Goal: Communication & Community: Answer question/provide support

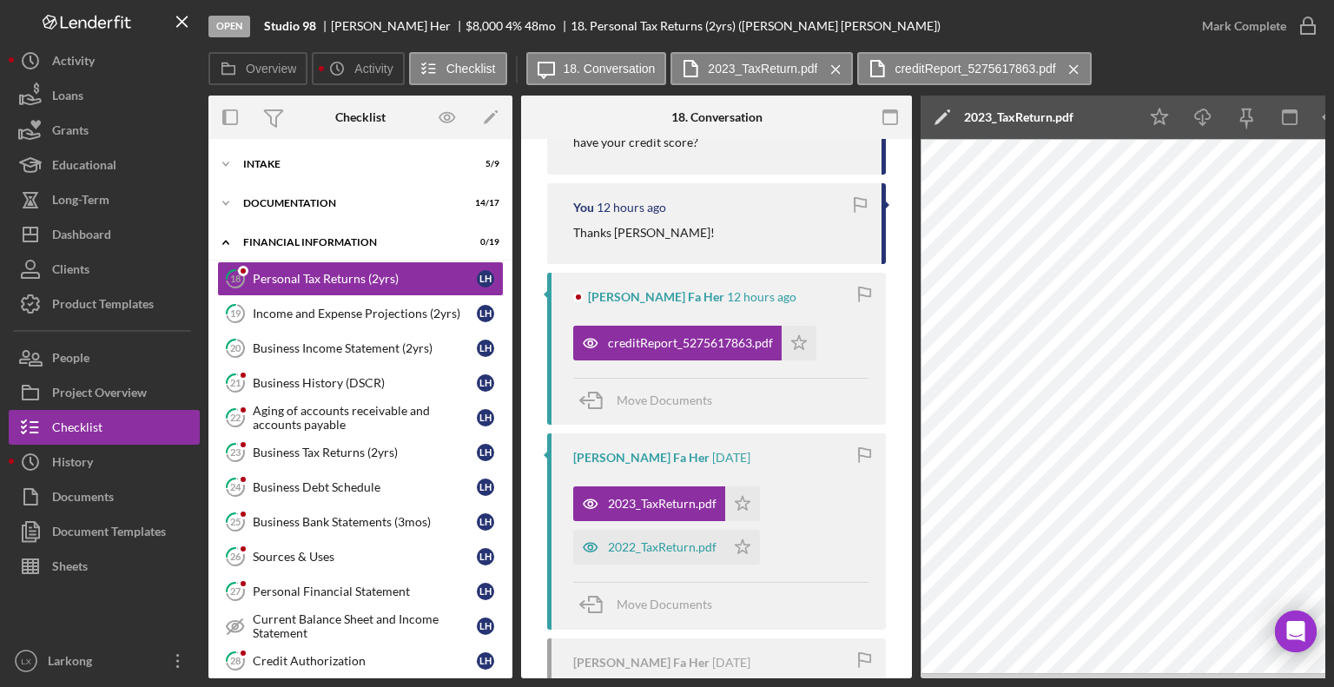
scroll to position [448, 0]
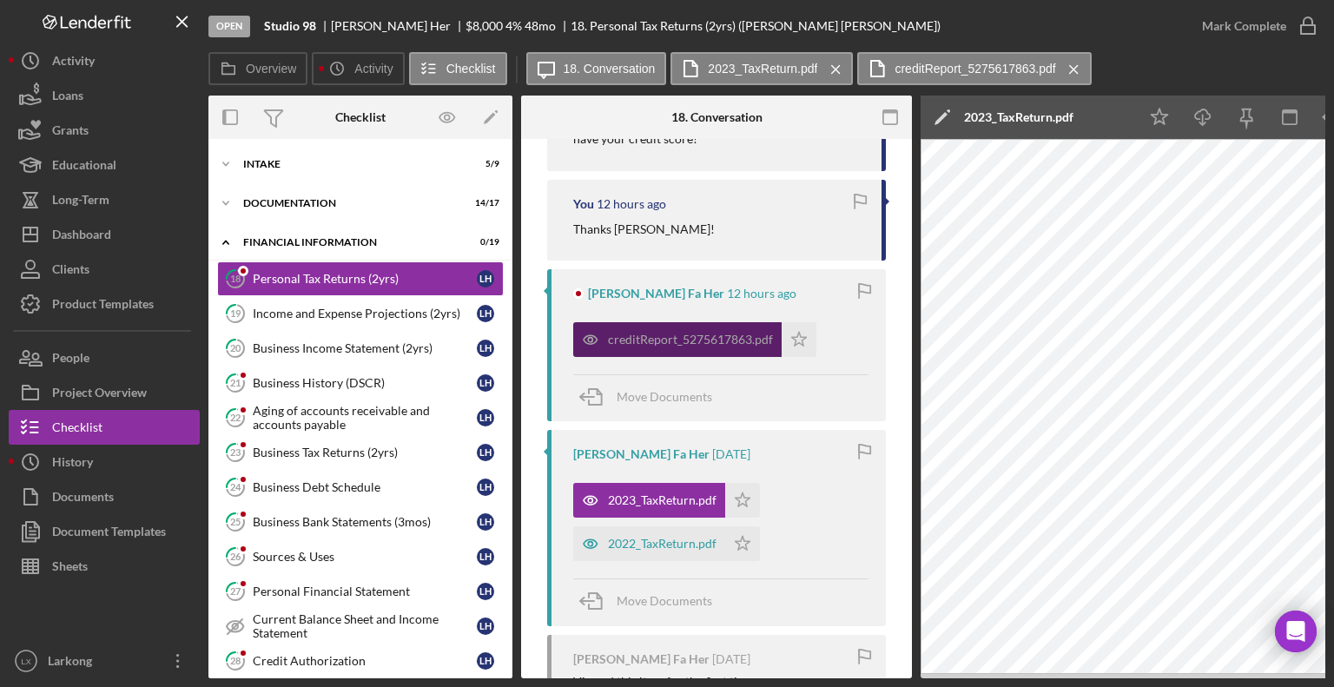
click at [682, 344] on div "creditReport_5275617863.pdf" at bounding box center [690, 340] width 165 height 14
click at [596, 341] on icon "button" at bounding box center [591, 339] width 14 height 9
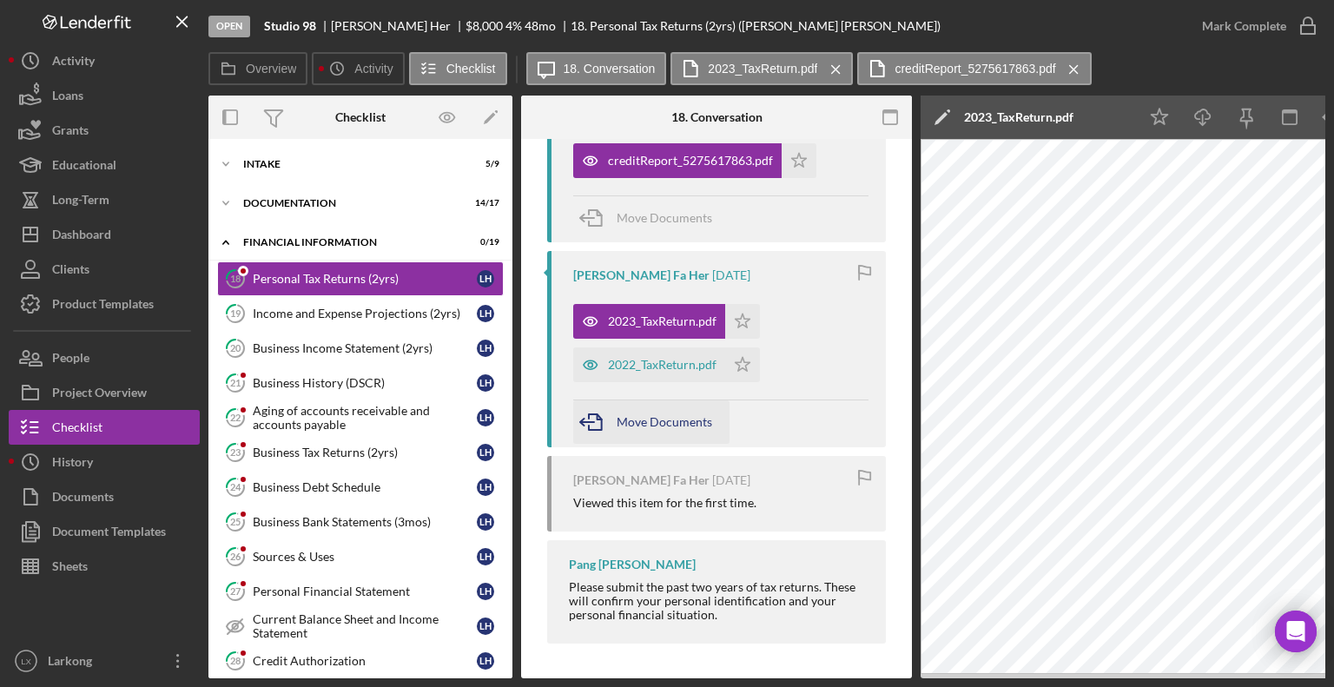
scroll to position [631, 0]
click at [672, 496] on div "Viewed this item for the first time." at bounding box center [664, 503] width 183 height 14
click at [670, 506] on div "[PERSON_NAME] Fa Her [DATE] Viewed this item for the first time." at bounding box center [716, 494] width 339 height 76
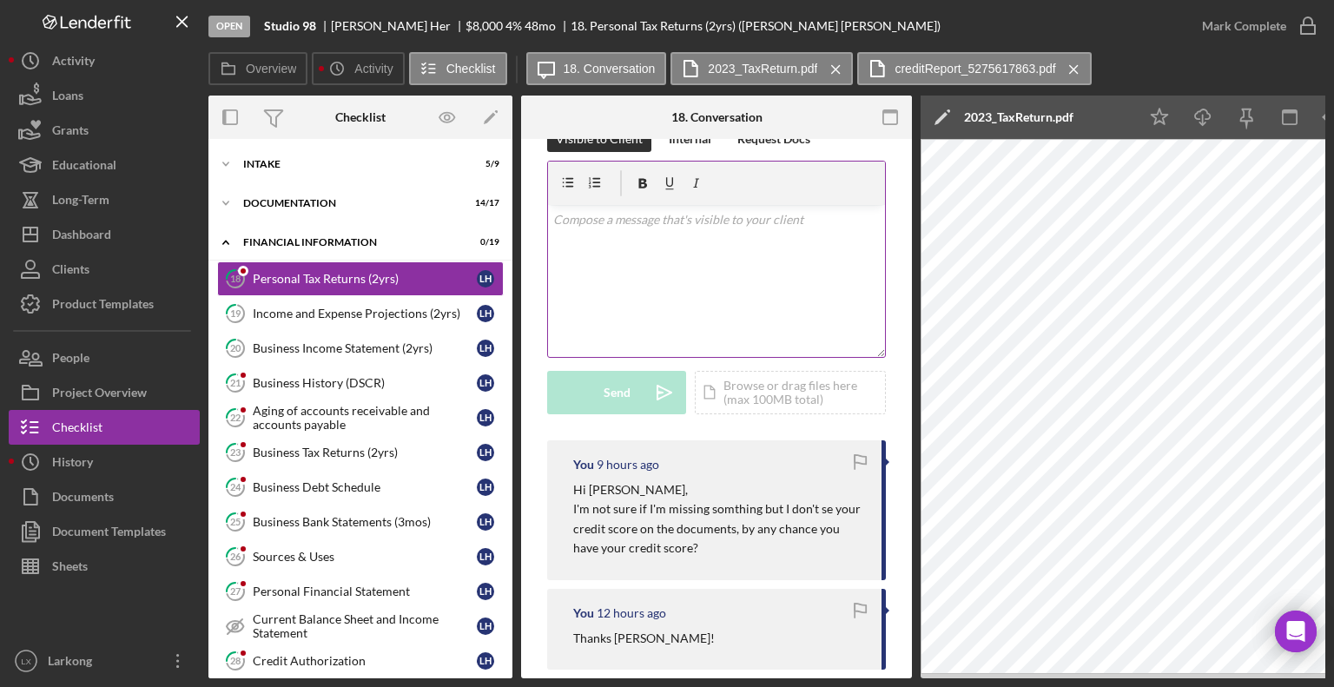
scroll to position [0, 0]
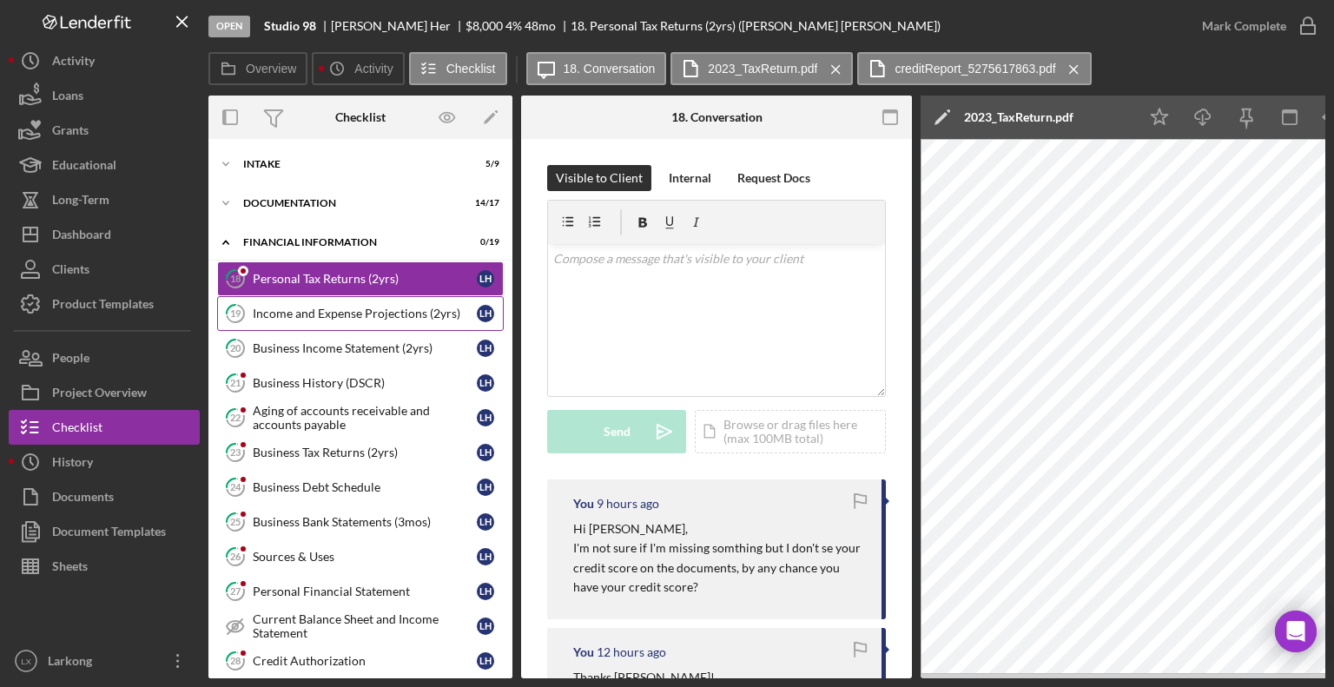
click at [240, 312] on icon "19" at bounding box center [235, 313] width 43 height 43
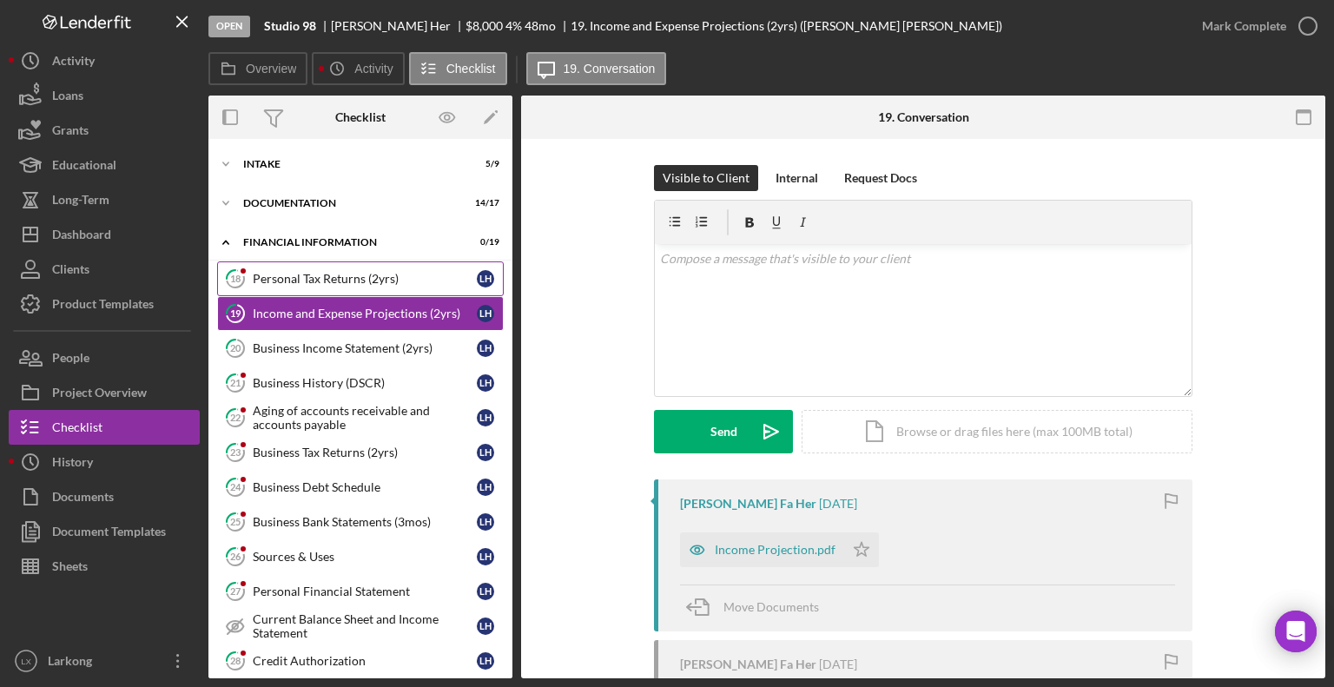
click at [302, 277] on div "Personal Tax Returns (2yrs)" at bounding box center [365, 279] width 224 height 14
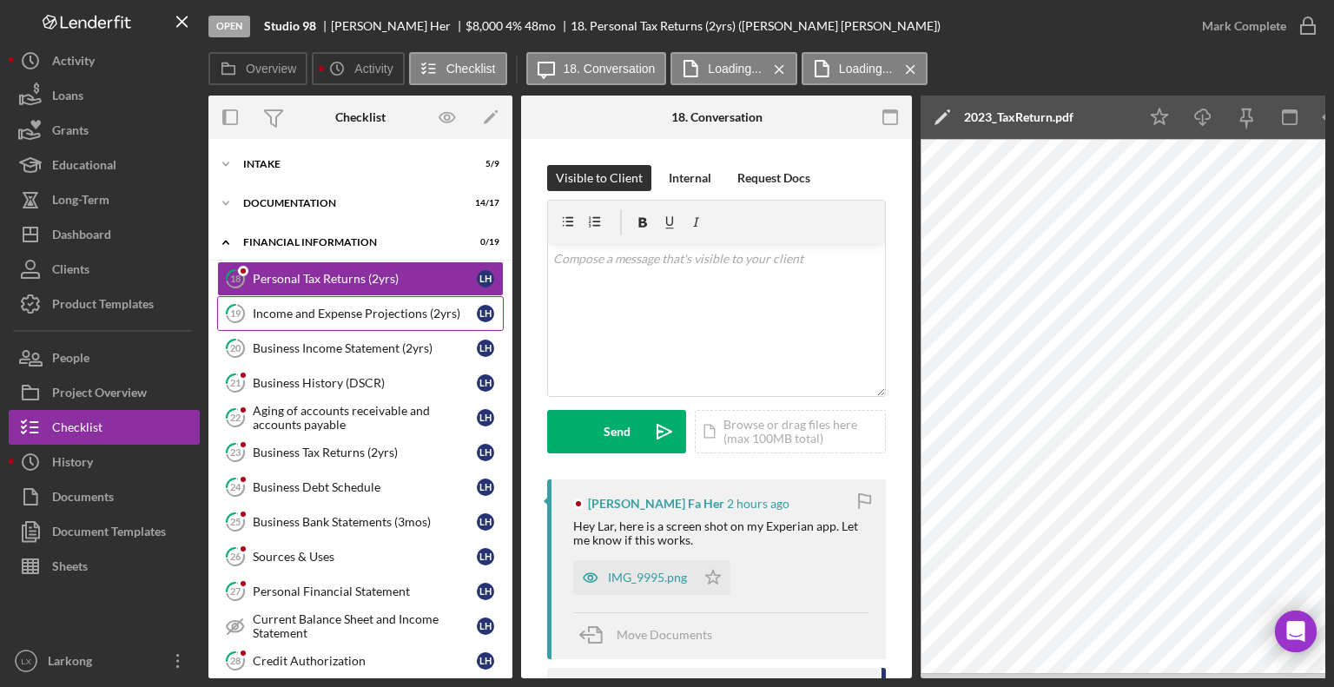
click at [292, 320] on link "19 Income and Expense Projections (2yrs) L H" at bounding box center [360, 313] width 287 height 35
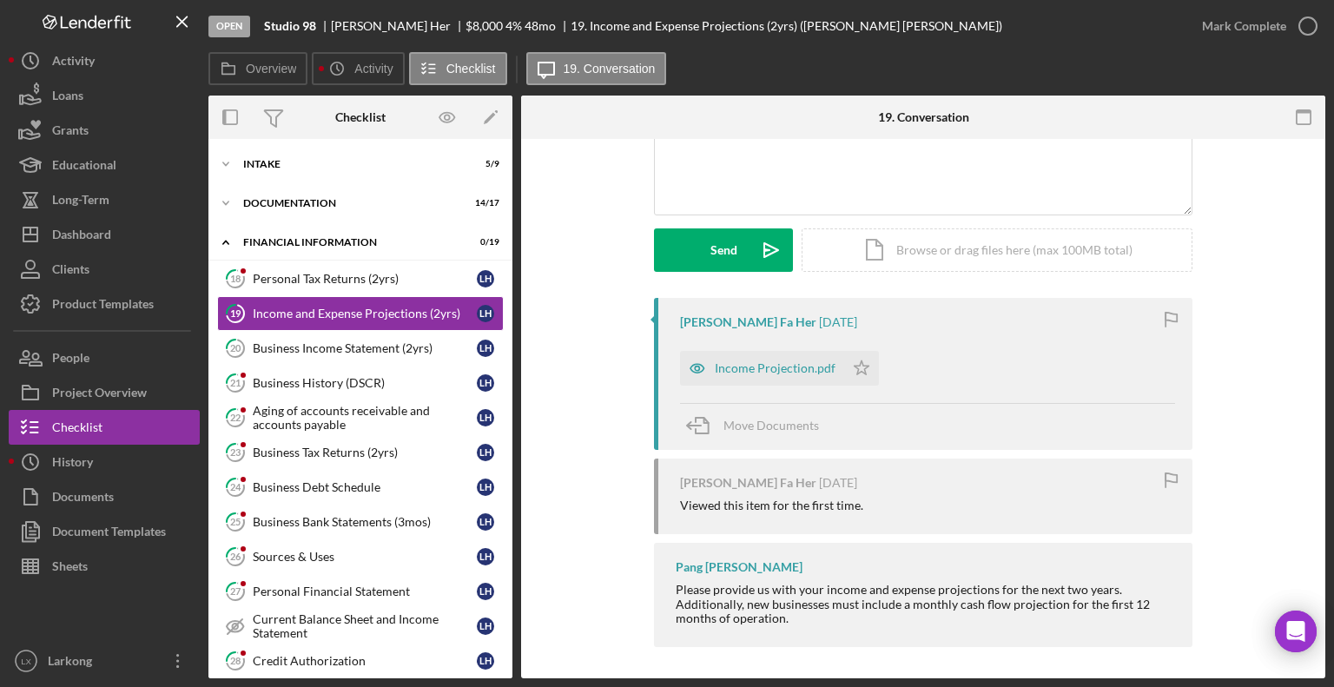
scroll to position [184, 0]
click at [282, 272] on div "Personal Tax Returns (2yrs)" at bounding box center [365, 279] width 224 height 14
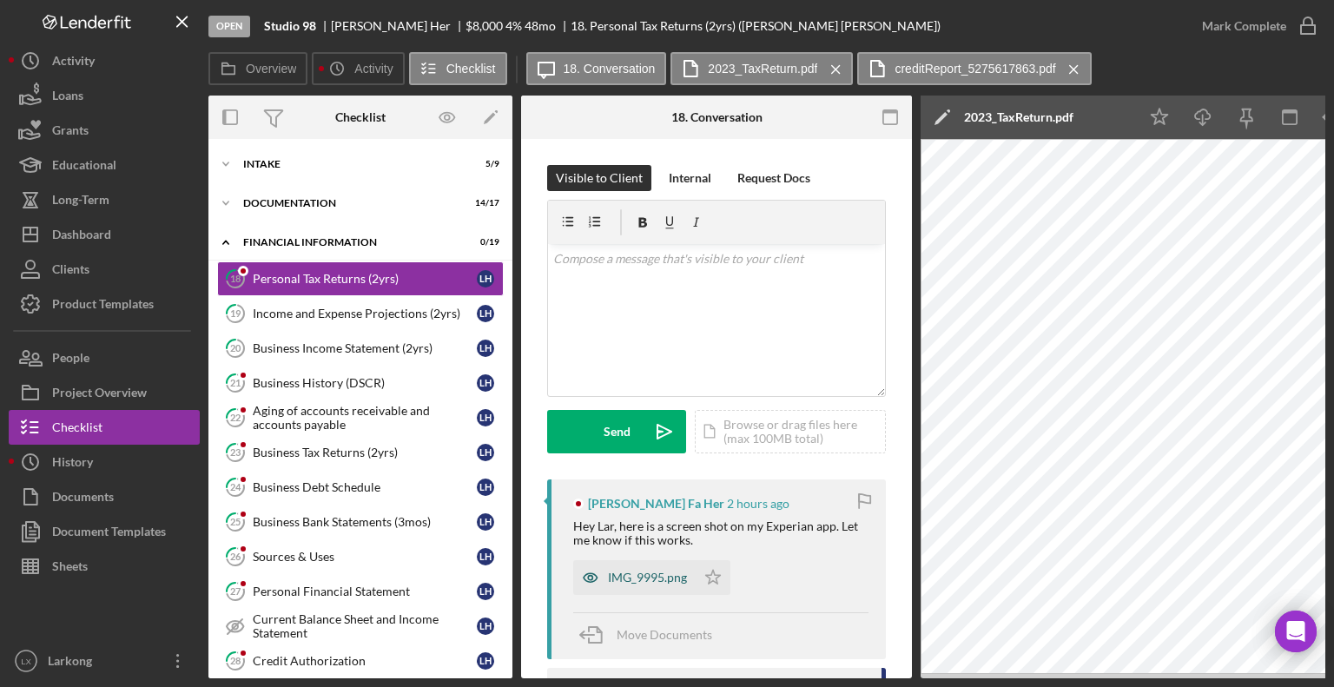
click at [626, 586] on div "IMG_9995.png" at bounding box center [634, 577] width 122 height 35
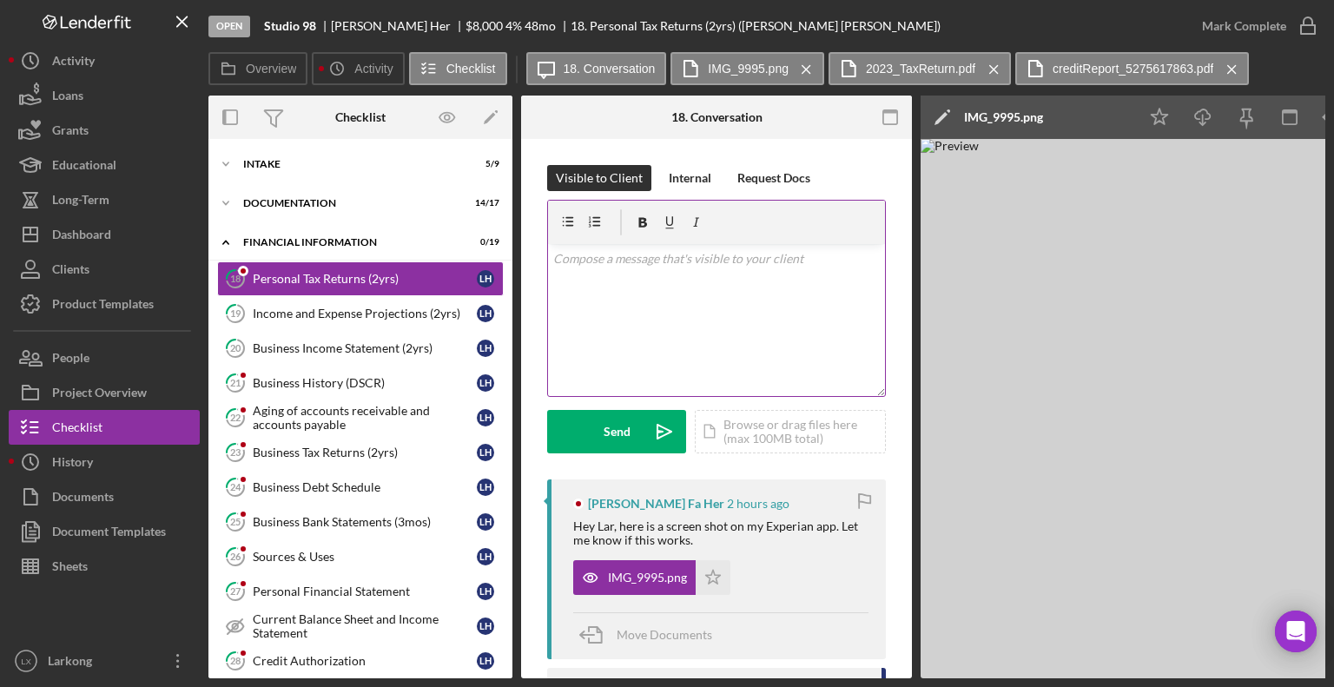
click at [668, 282] on div "v Color teal Color pink Remove color Add row above Add row below Add column bef…" at bounding box center [716, 320] width 337 height 152
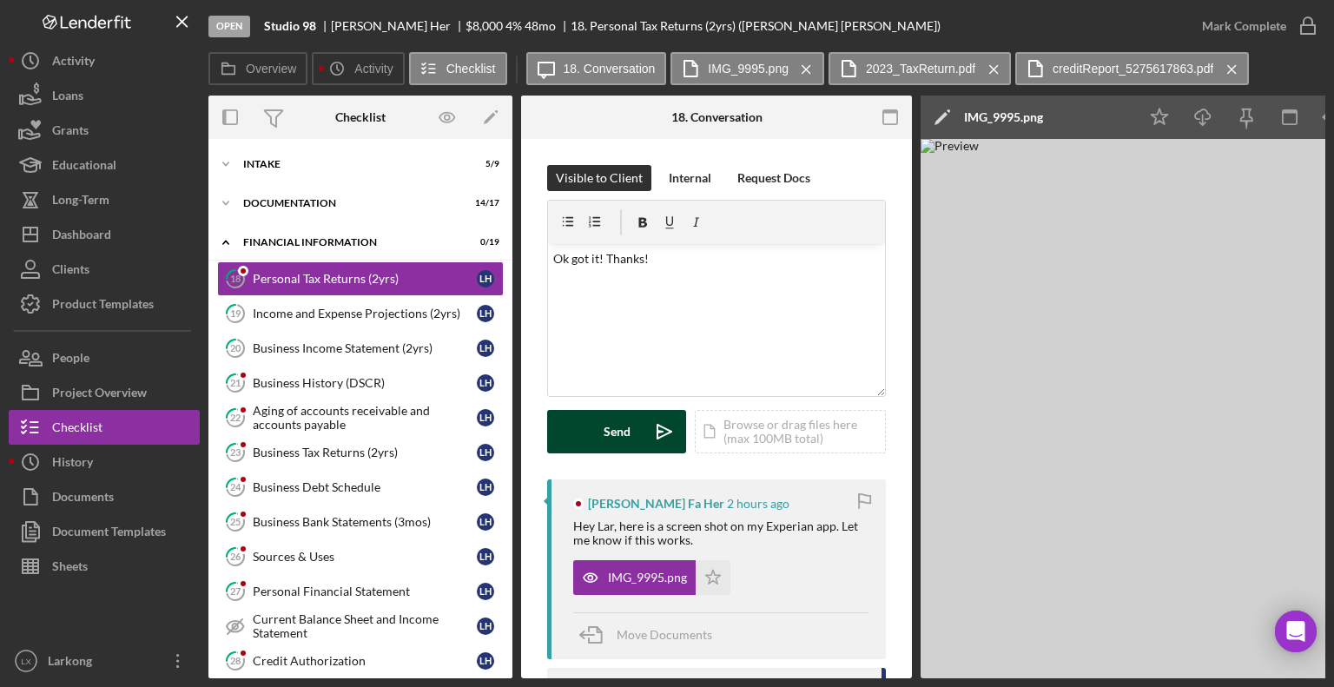
click at [613, 431] on div "Send" at bounding box center [617, 431] width 27 height 43
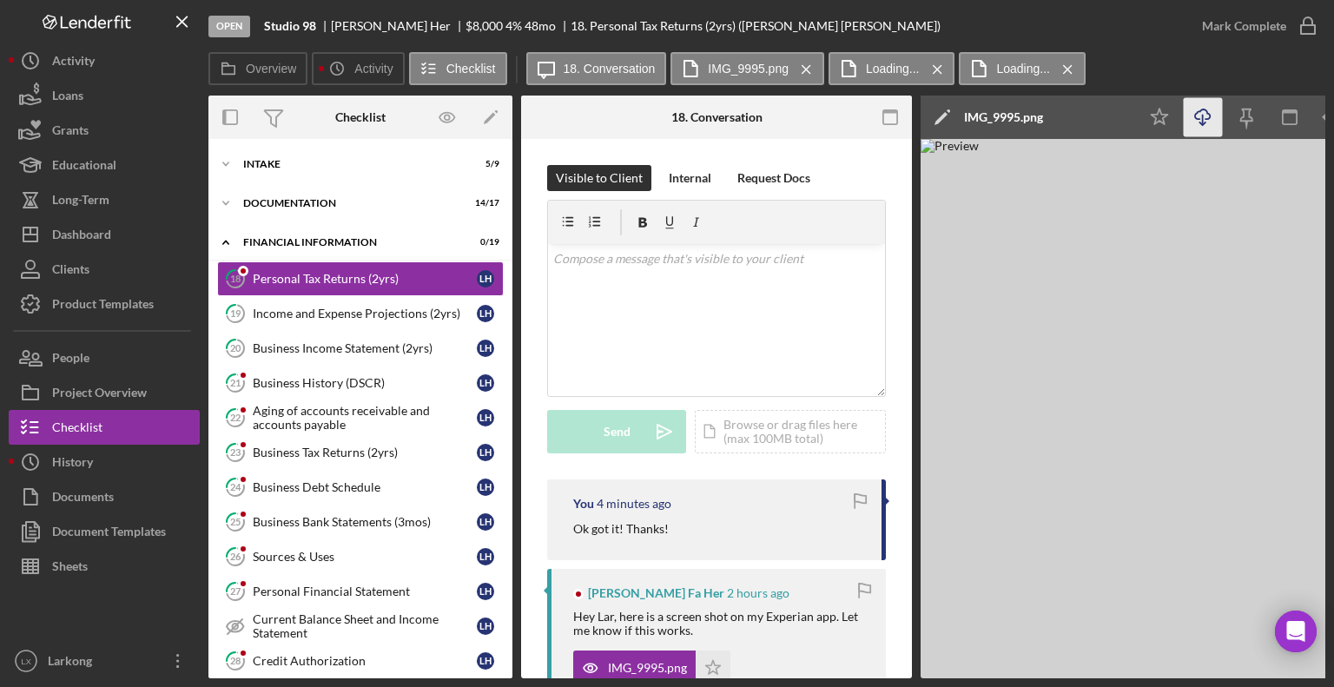
click at [1198, 121] on icon "Icon/Download" at bounding box center [1203, 117] width 39 height 39
click at [86, 89] on button "Loans" at bounding box center [104, 95] width 191 height 35
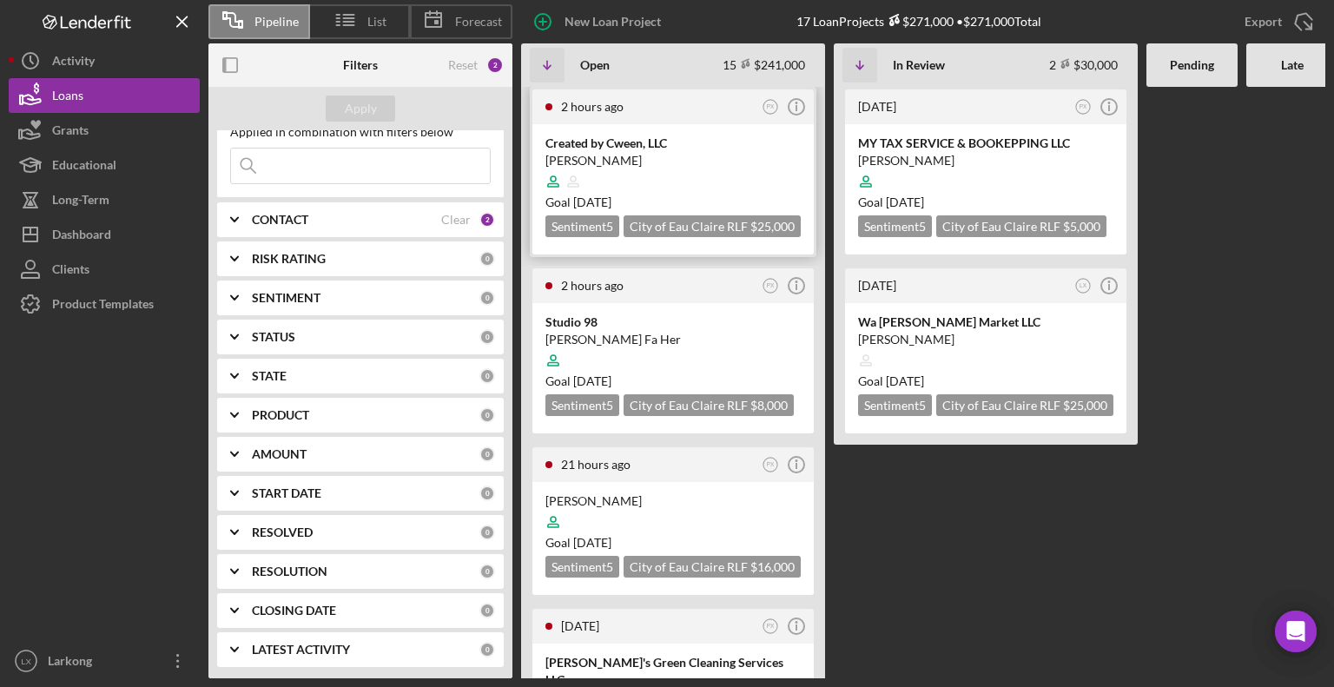
click at [611, 146] on div "Created by Cween, LLC" at bounding box center [672, 143] width 255 height 17
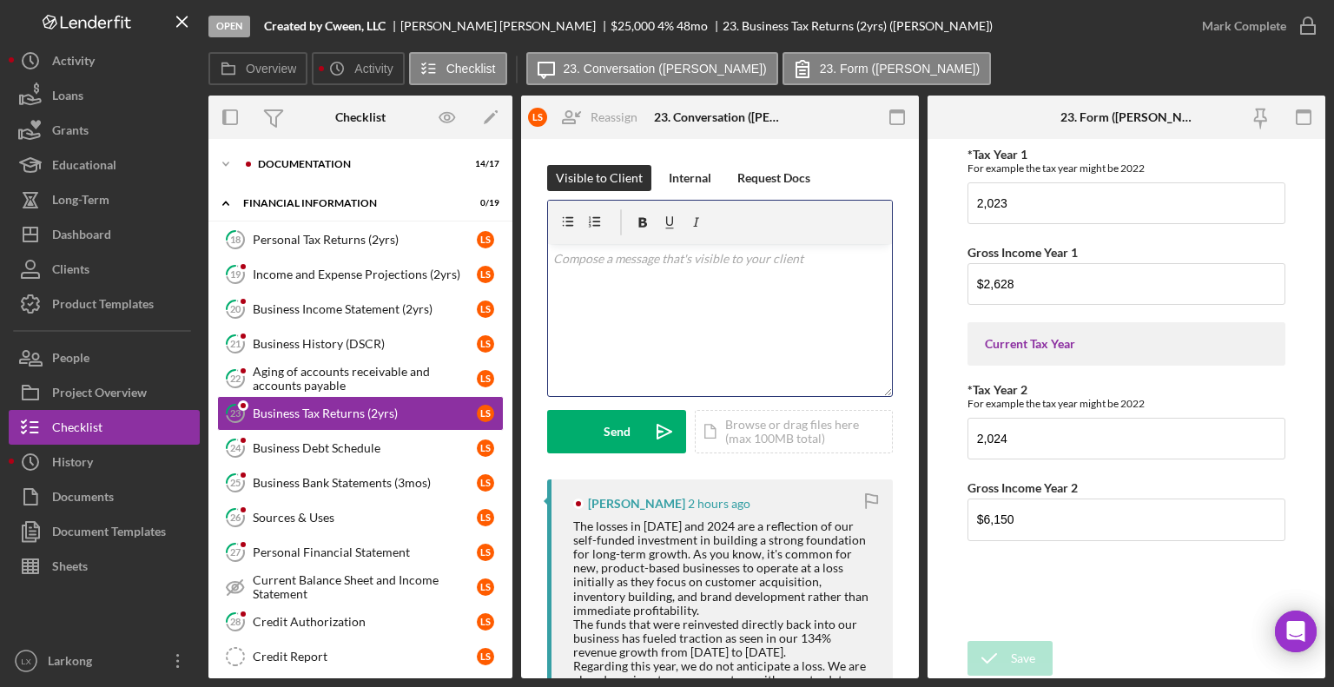
click at [596, 269] on div "v Color teal Color pink Remove color Add row above Add row below Add column bef…" at bounding box center [720, 320] width 344 height 152
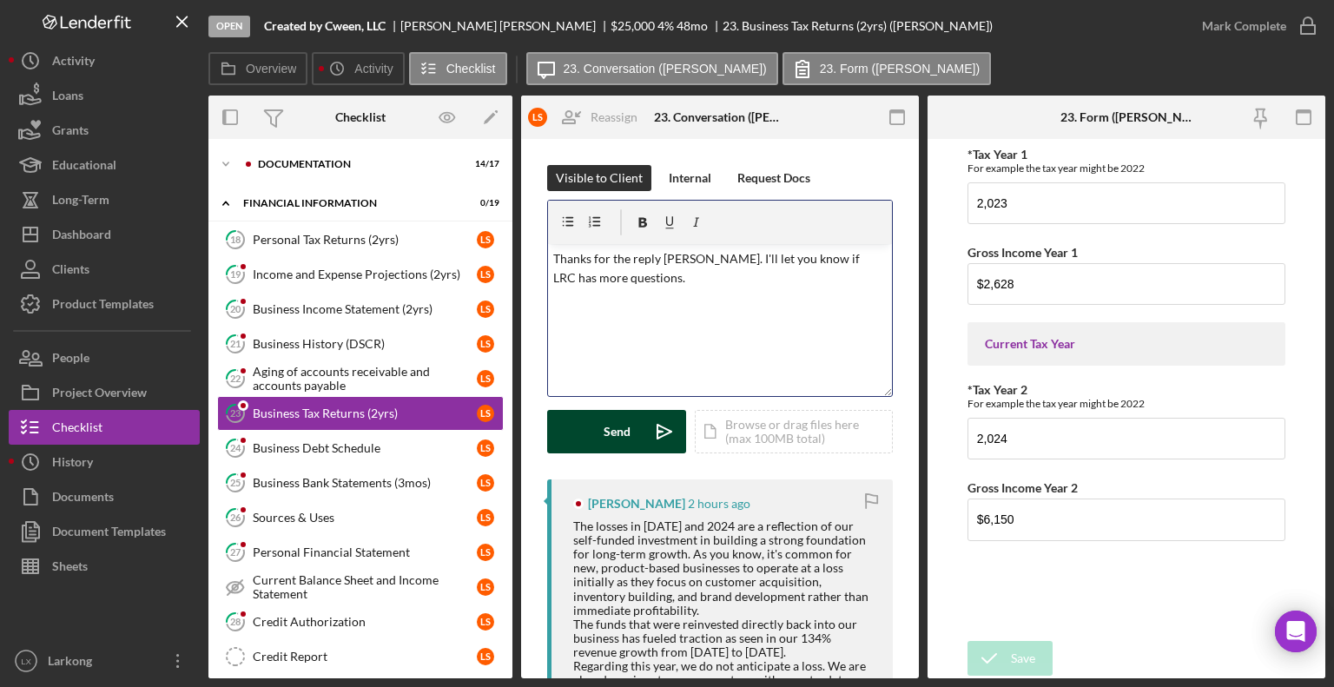
click at [622, 432] on div "Send" at bounding box center [617, 431] width 27 height 43
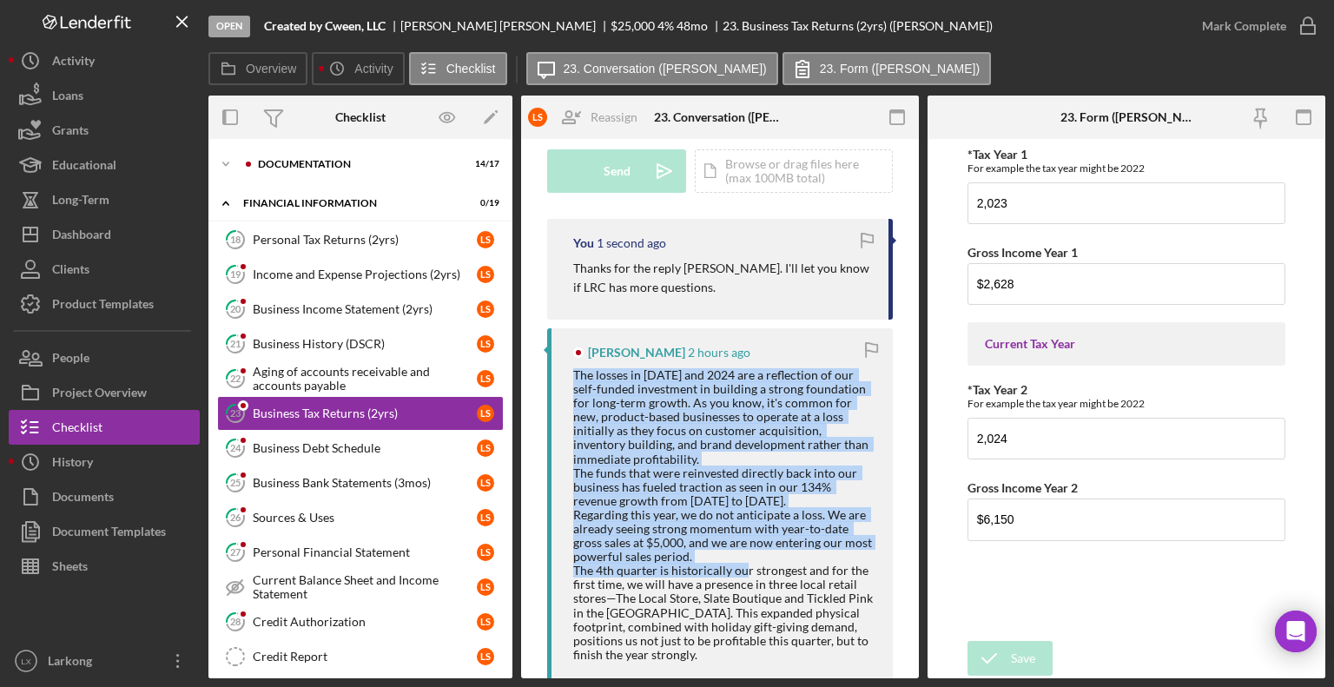
scroll to position [347, 0]
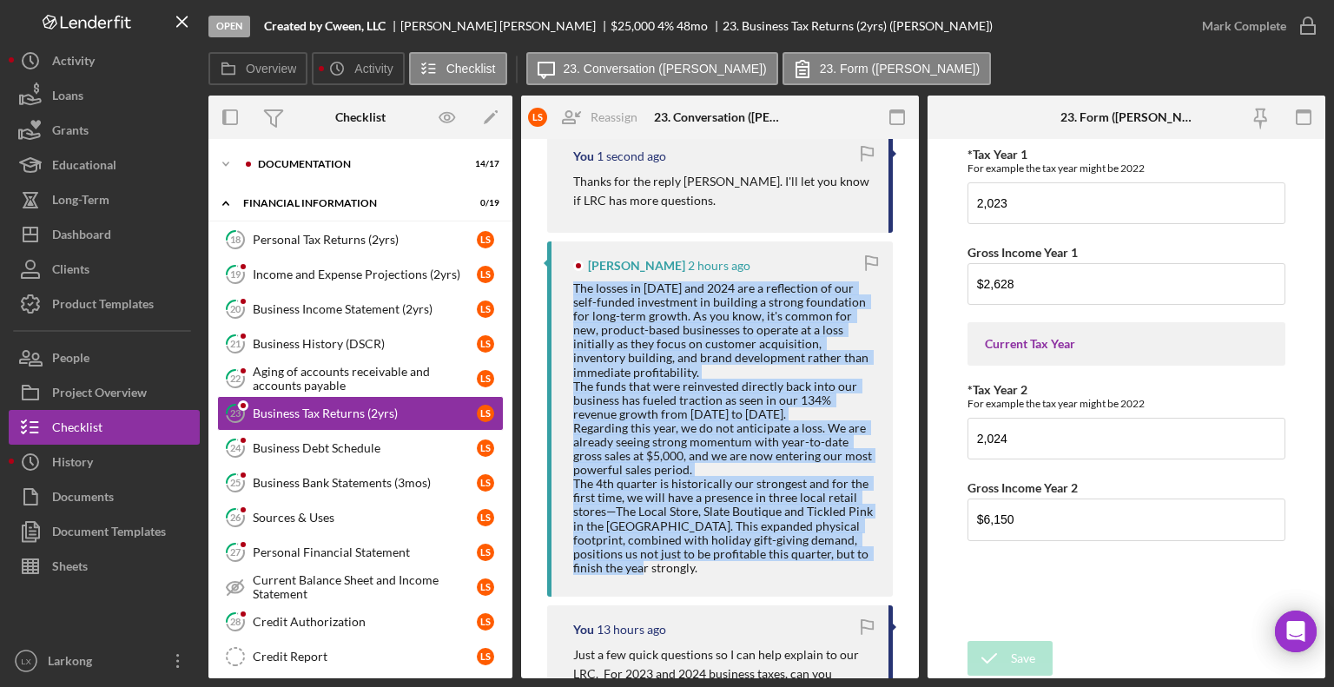
drag, startPoint x: 576, startPoint y: 370, endPoint x: 794, endPoint y: 568, distance: 294.5
click at [794, 568] on div "The losses in [DATE] and 2024 are a reflection of our self-funded investment in…" at bounding box center [724, 428] width 302 height 294
copy div "The losses in [DATE] and 2024 are a reflection of our self-funded investment in…"
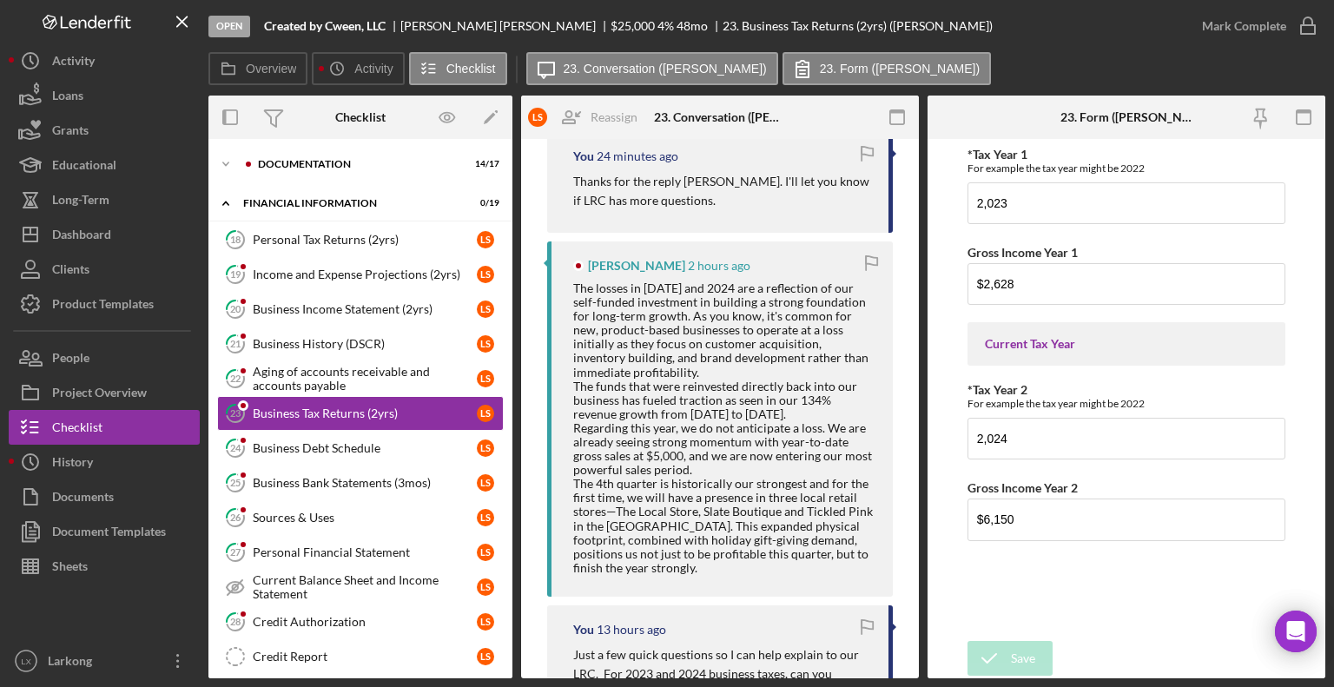
click at [744, 254] on div "[PERSON_NAME] 2 hours ago" at bounding box center [720, 418] width 346 height 355
click at [87, 106] on button "Loans" at bounding box center [104, 95] width 191 height 35
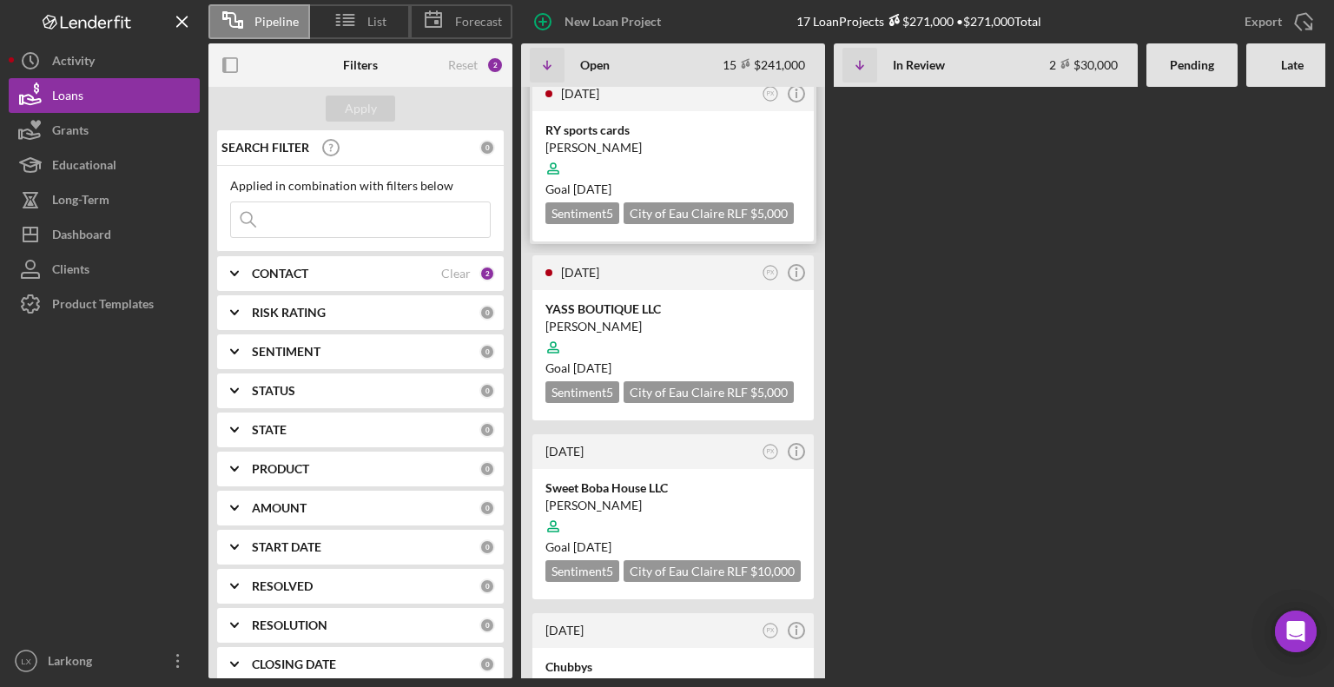
scroll to position [1129, 0]
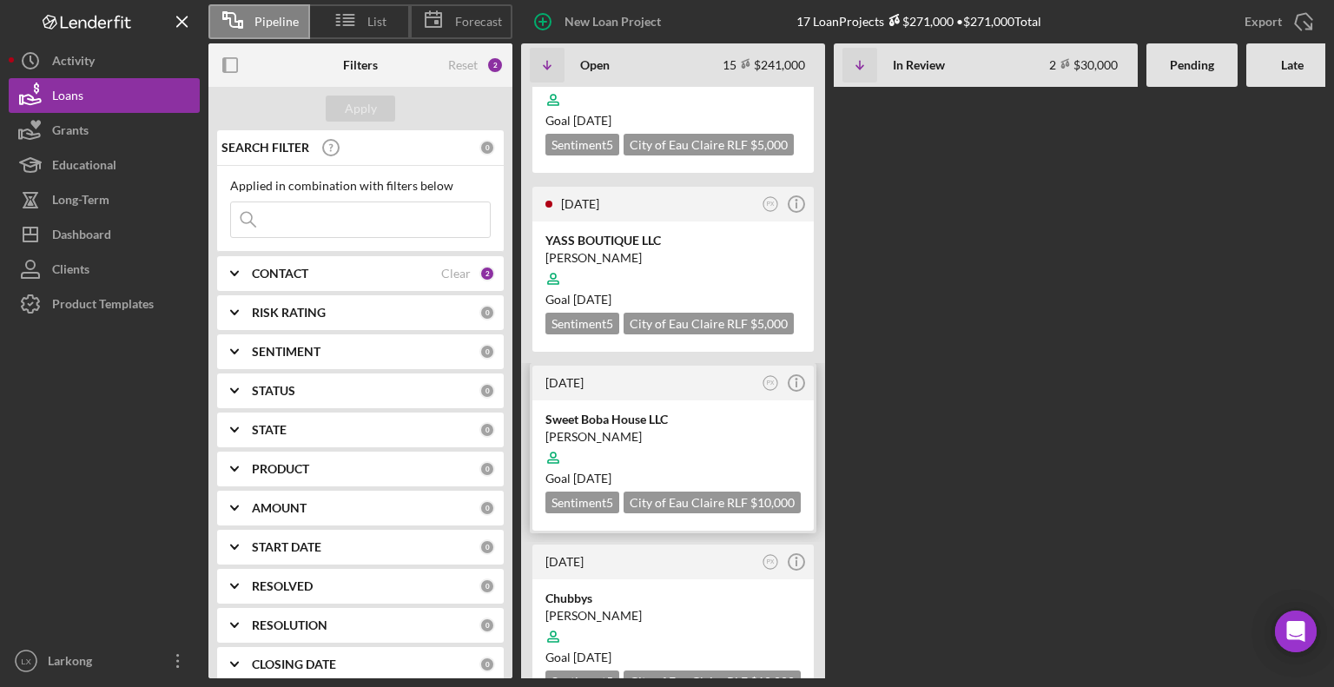
click at [634, 411] on div "Sweet Boba House LLC" at bounding box center [672, 419] width 255 height 17
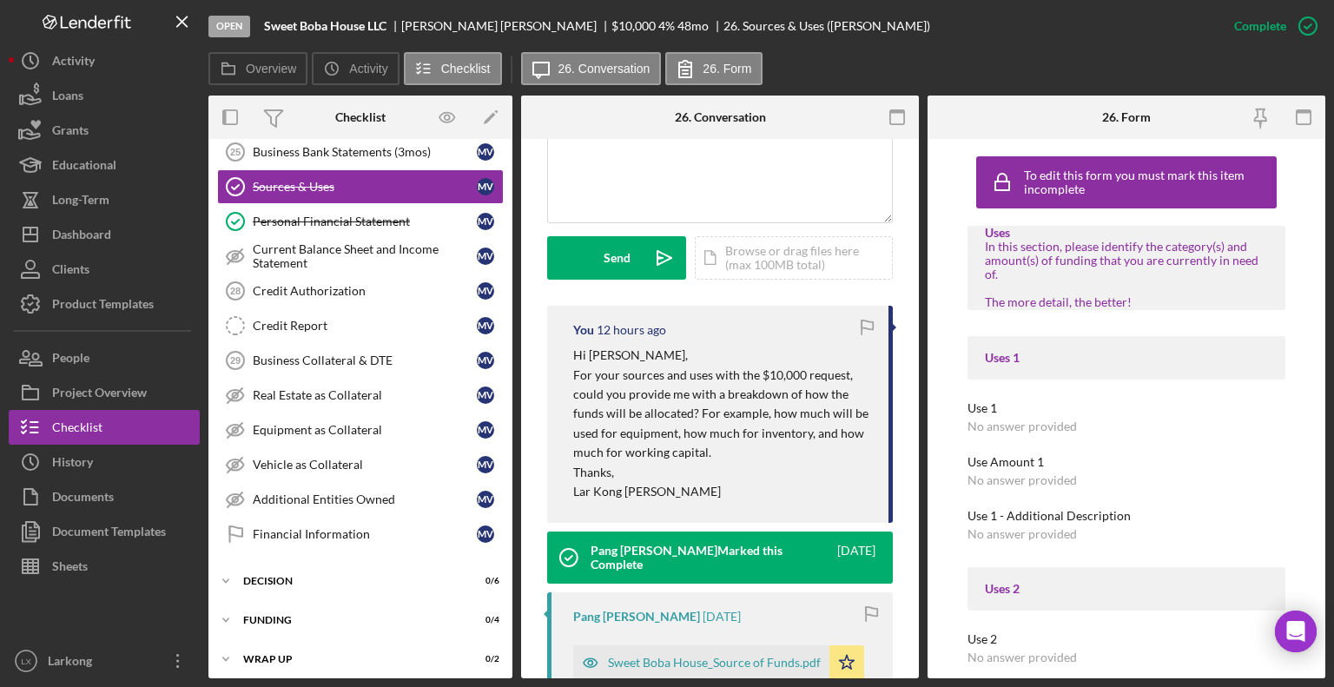
scroll to position [434, 0]
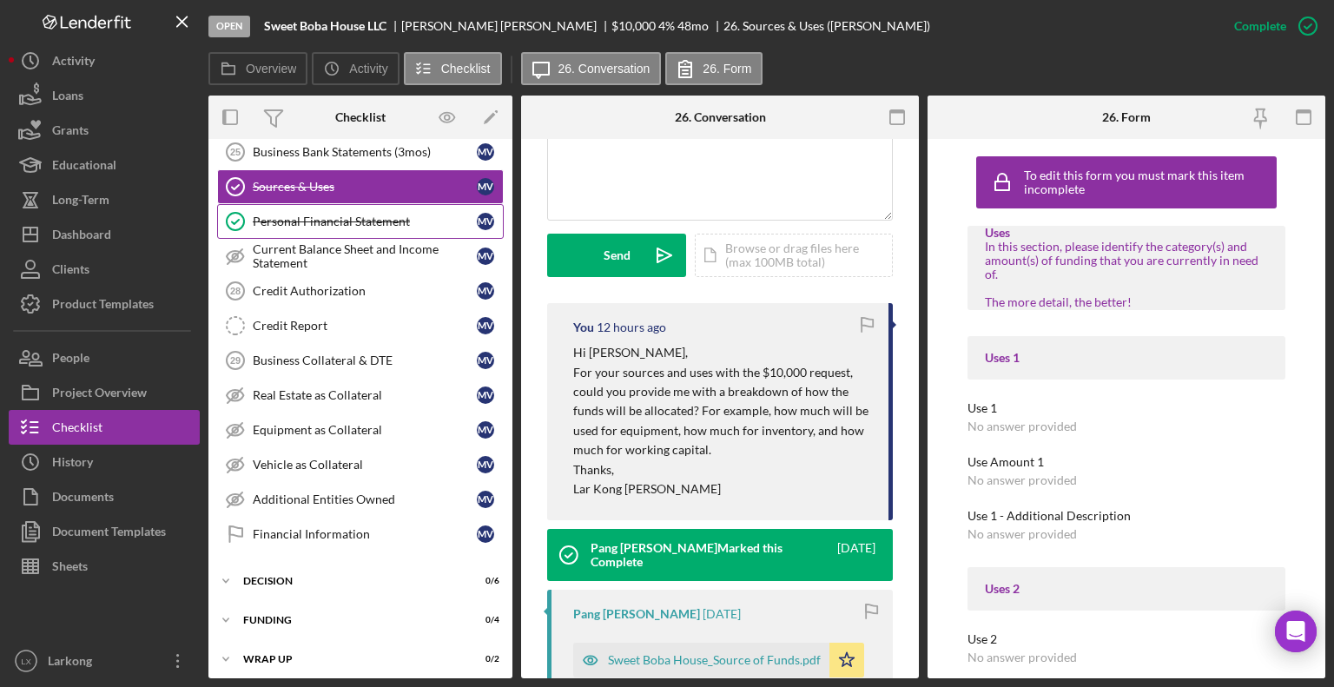
click at [350, 221] on div "Personal Financial Statement" at bounding box center [365, 222] width 224 height 14
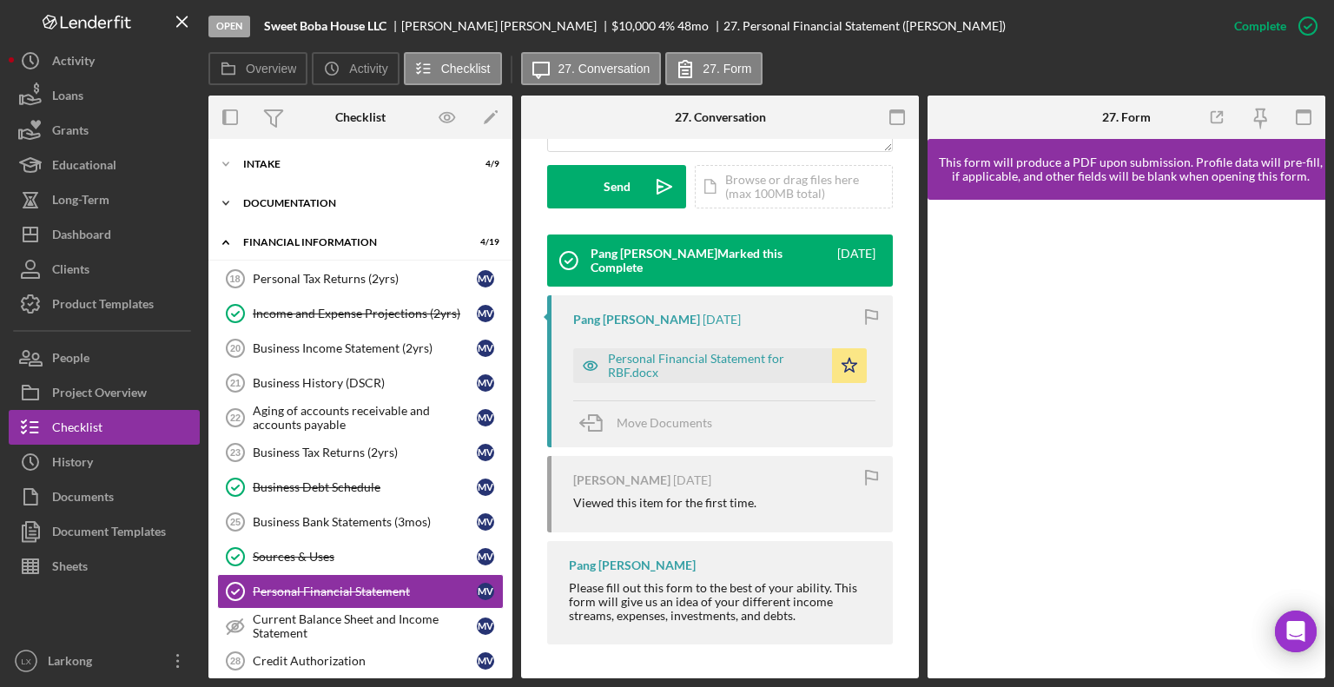
click at [278, 201] on div "Documentation" at bounding box center [367, 203] width 248 height 10
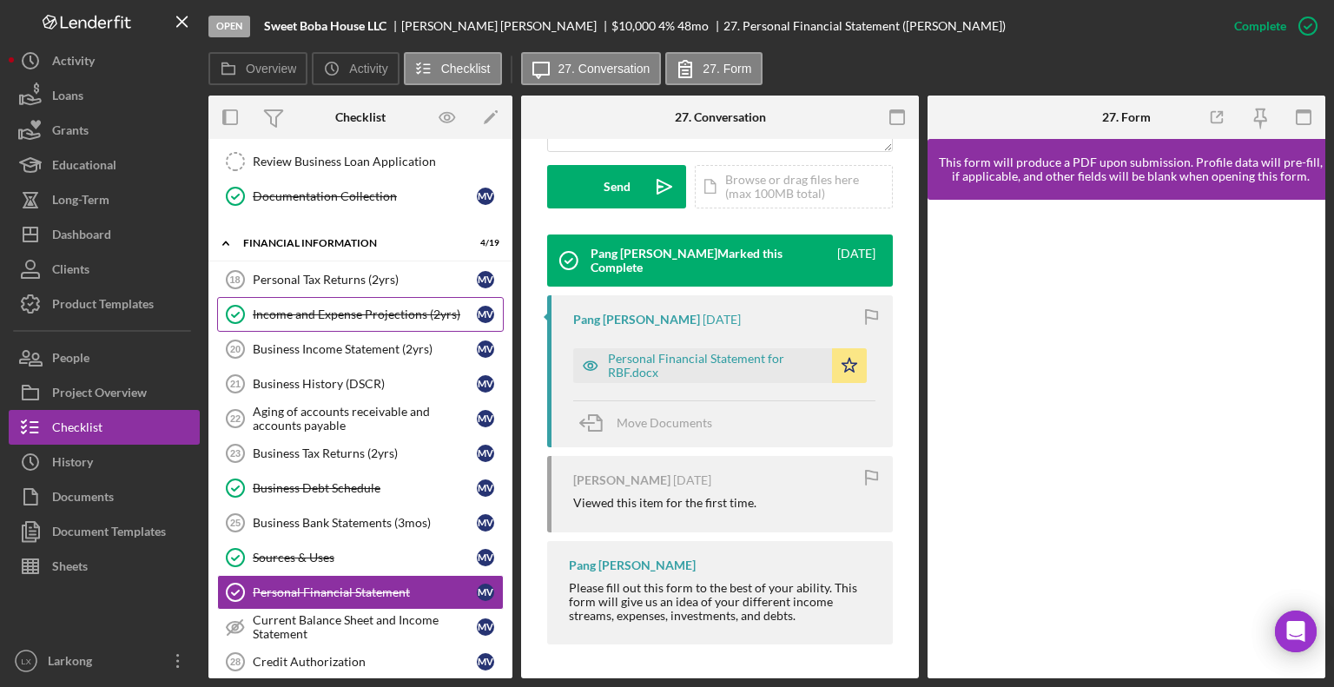
scroll to position [608, 0]
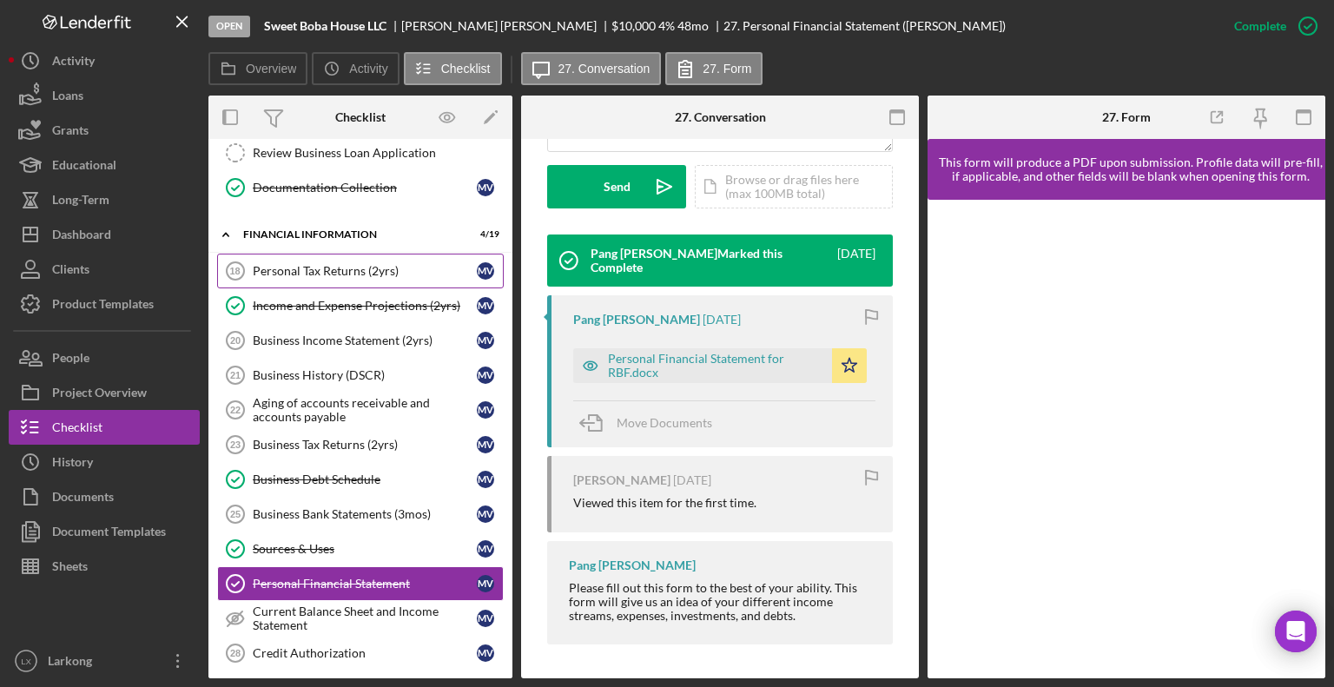
click at [329, 264] on div "Personal Tax Returns (2yrs)" at bounding box center [365, 271] width 224 height 14
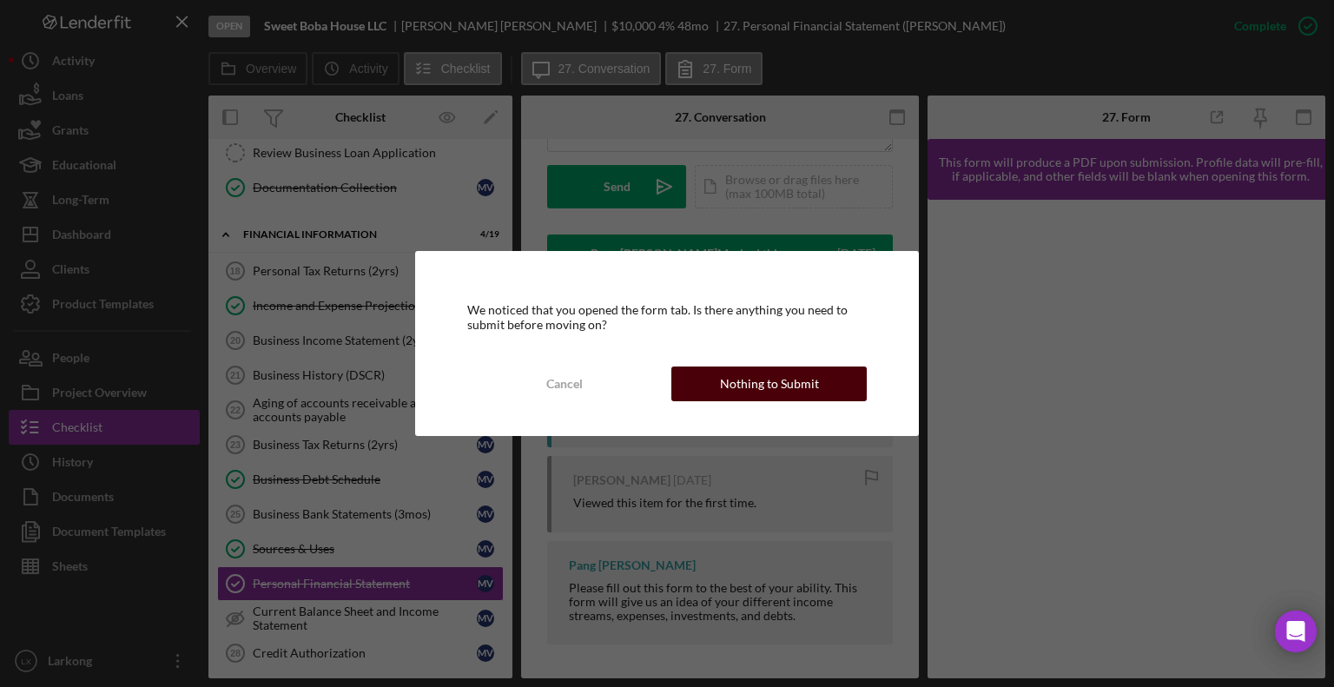
click at [740, 392] on div "Nothing to Submit" at bounding box center [769, 383] width 99 height 35
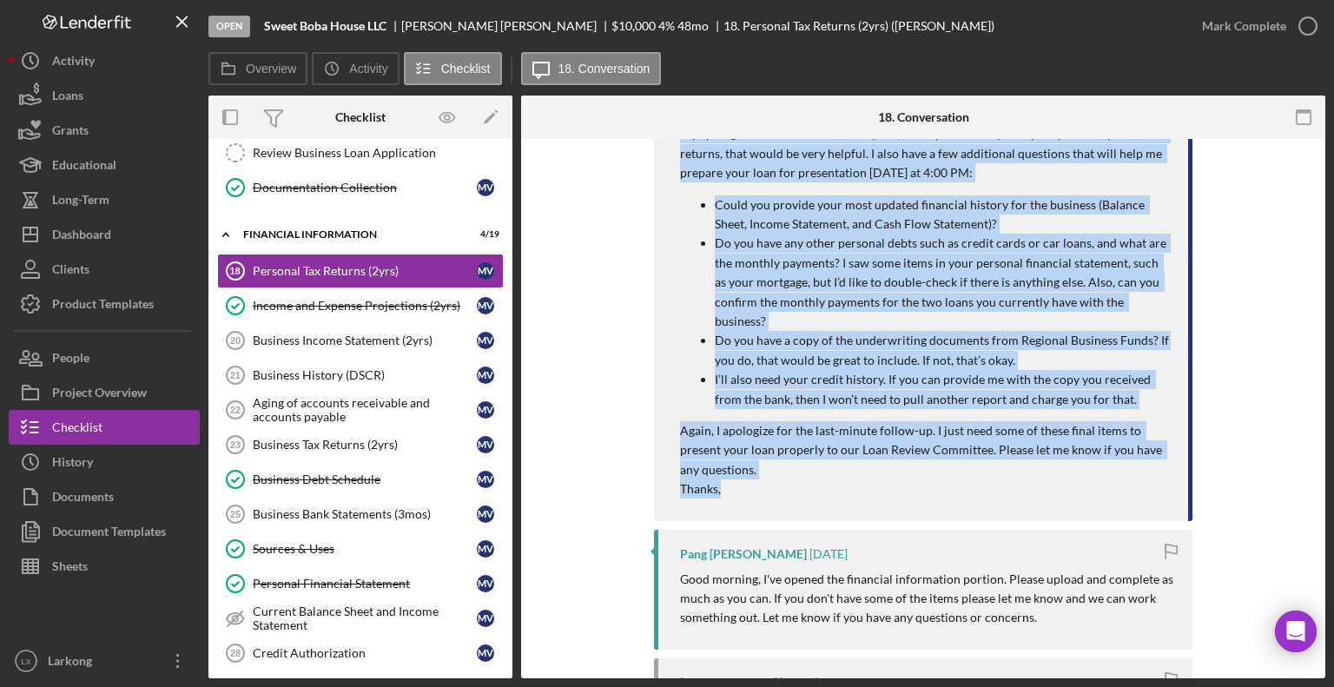
scroll to position [434, 0]
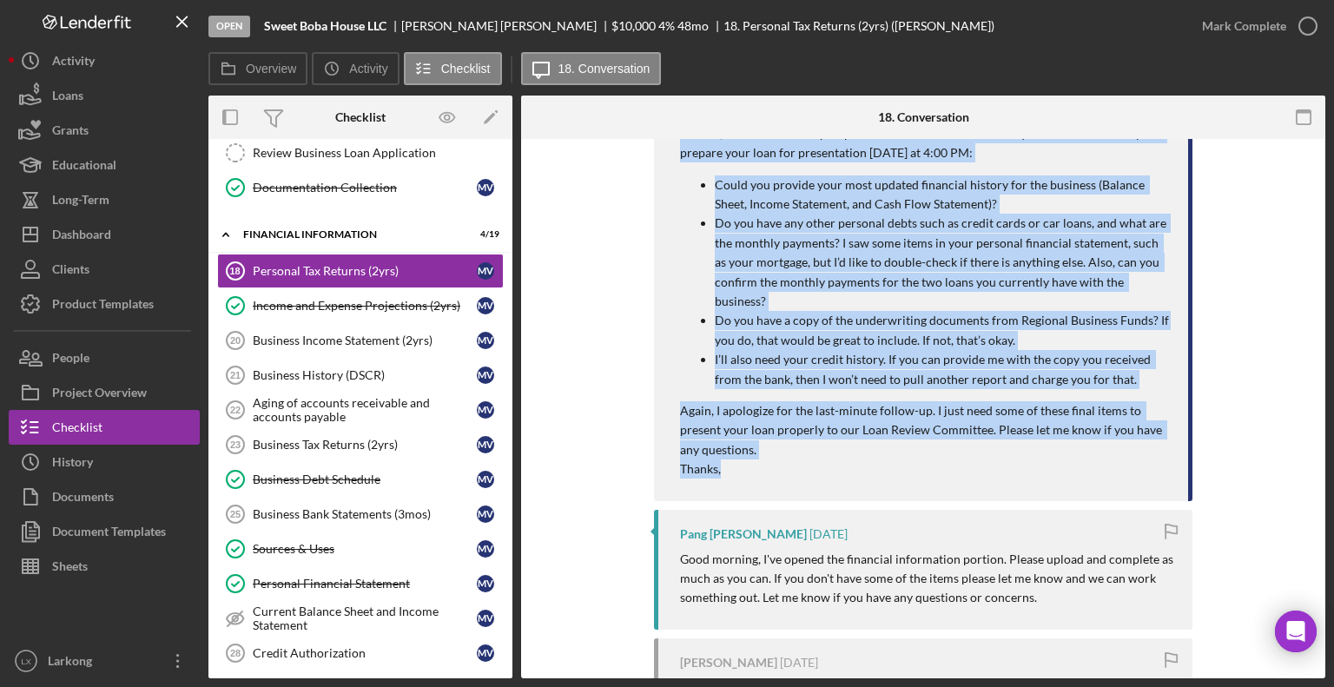
drag, startPoint x: 677, startPoint y: 352, endPoint x: 858, endPoint y: 447, distance: 204.3
click at [858, 447] on div "Hi [PERSON_NAME], My apologies for the last-minute request, but if you could up…" at bounding box center [925, 281] width 491 height 393
copy div "Lo Ips Dol, Si ametconse adi eli sedd-eiusmo tempori, utl et dol magna aliqua e…"
